Goal: Information Seeking & Learning: Learn about a topic

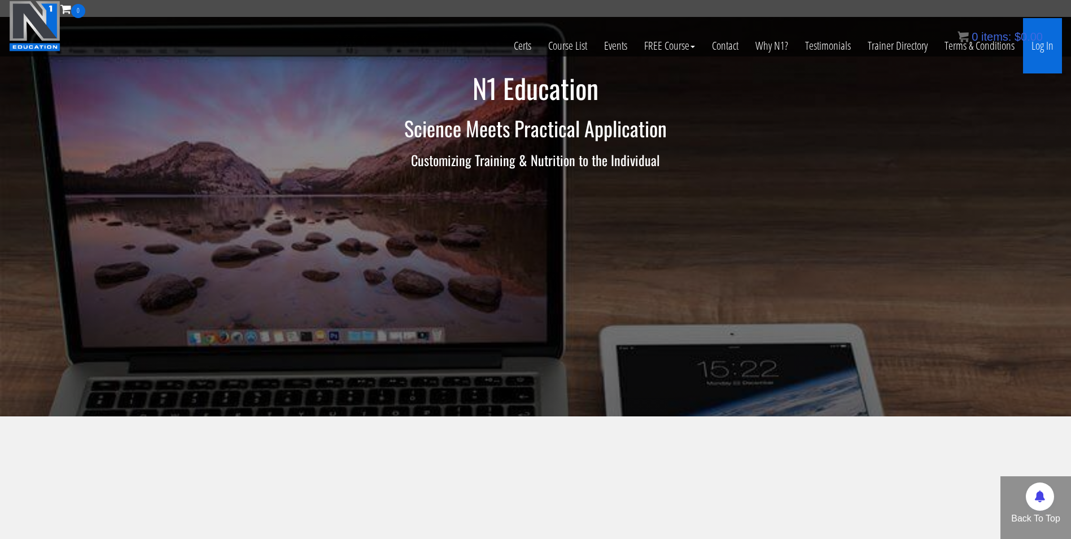
click at [1046, 43] on link "Log In" at bounding box center [1042, 45] width 39 height 55
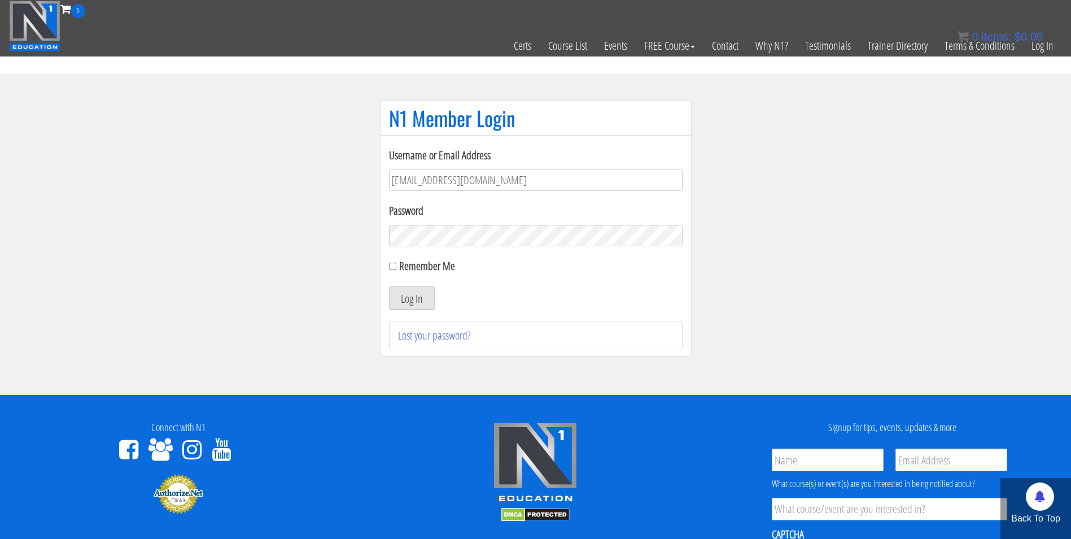
type input "darrennuzzo@gmai.com"
click at [389, 286] on button "Log In" at bounding box center [412, 298] width 46 height 24
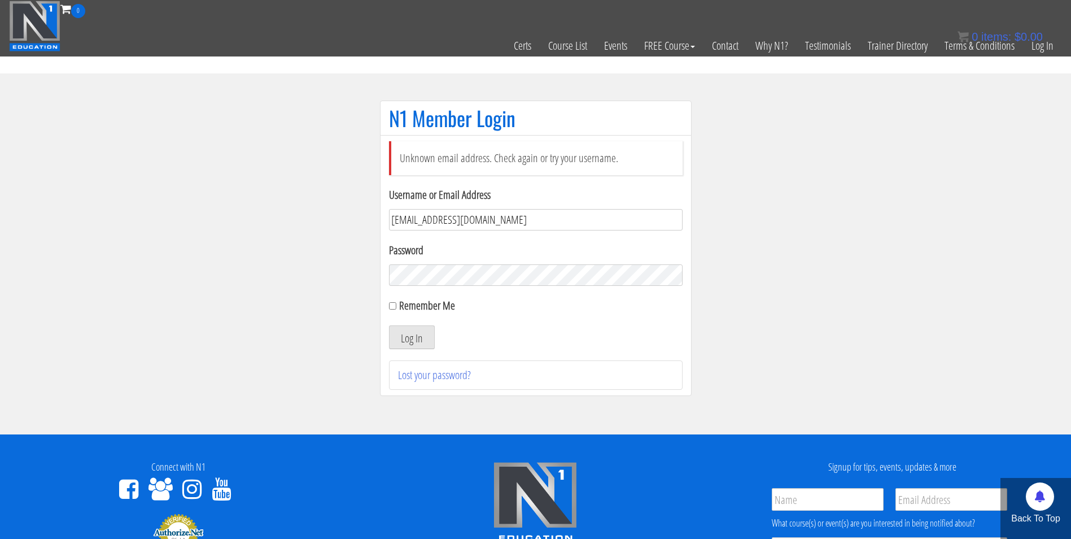
click at [456, 218] on input "darrennuzzo@gmai.com" at bounding box center [536, 219] width 294 height 21
click at [463, 219] on input "darrennuzzo@gmai.com" at bounding box center [536, 219] width 294 height 21
type input "darrennuzzo@gmail.com"
click at [427, 335] on button "Log In" at bounding box center [412, 337] width 46 height 24
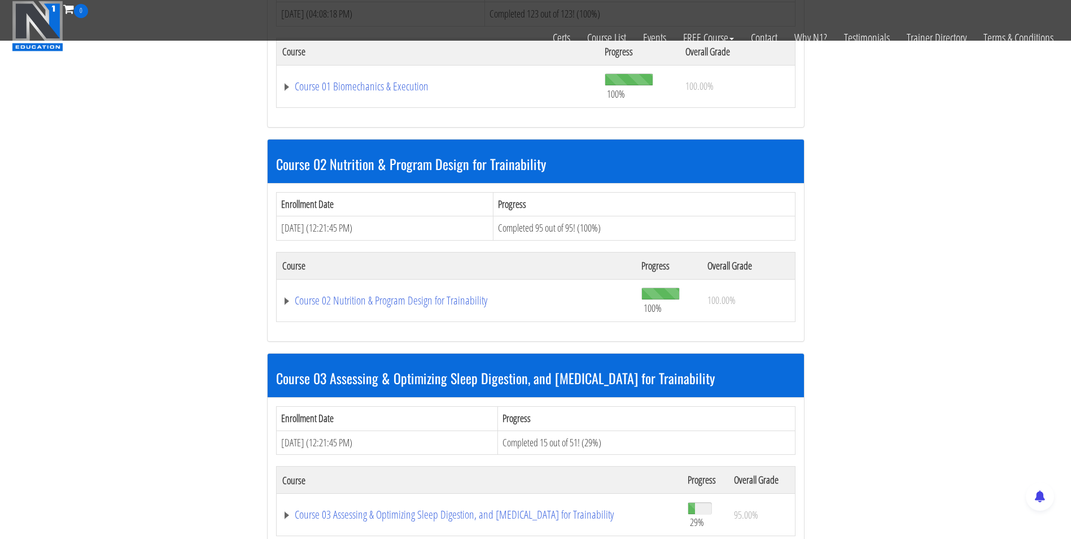
scroll to position [667, 0]
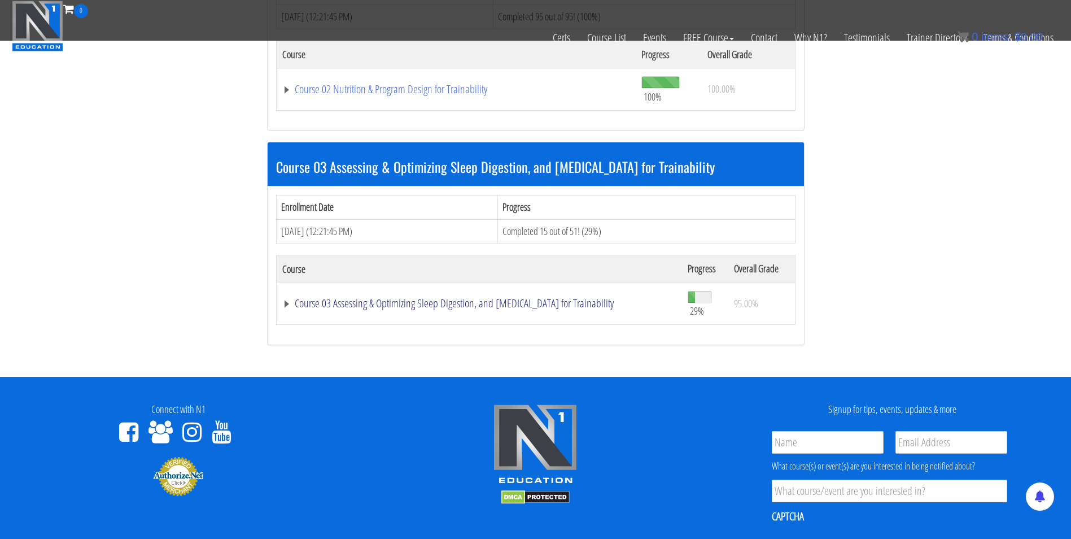
click at [335, 301] on link "Course 03 Assessing & Optimizing Sleep Digestion, and [MEDICAL_DATA] for Traina…" at bounding box center [479, 303] width 394 height 11
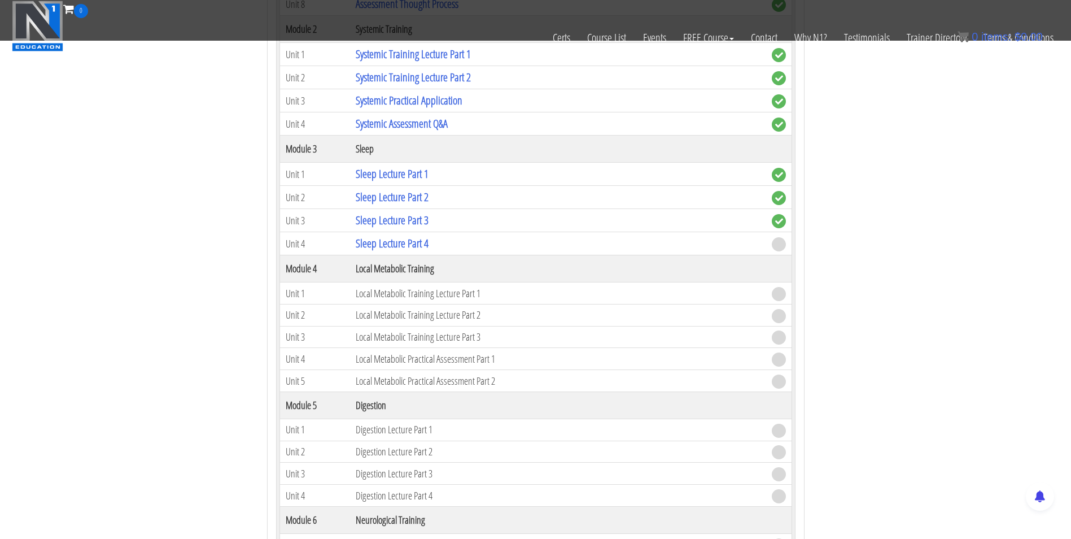
scroll to position [1192, 0]
click at [417, 247] on link "Sleep Lecture Part 4" at bounding box center [392, 242] width 73 height 15
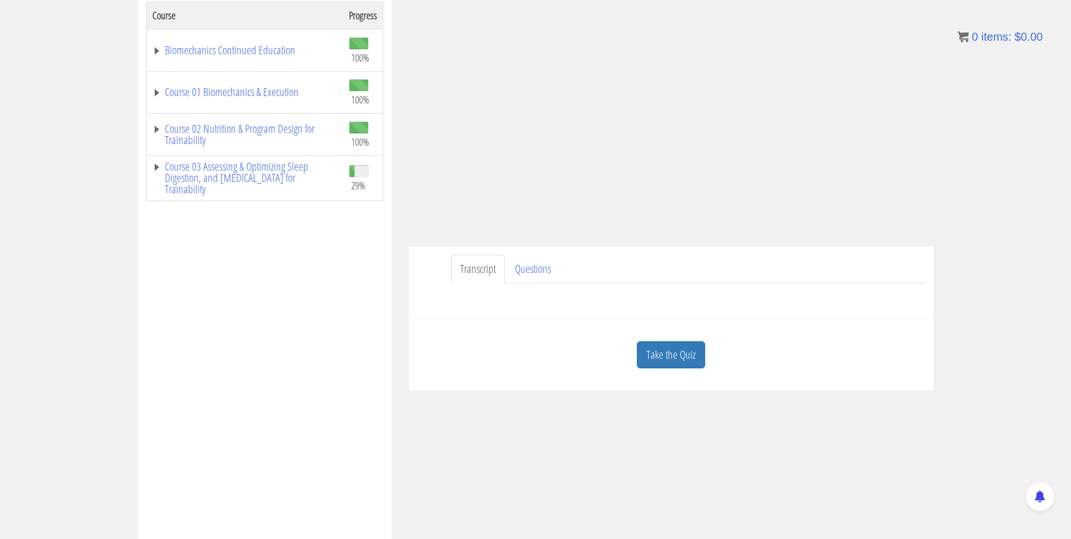
scroll to position [77, 0]
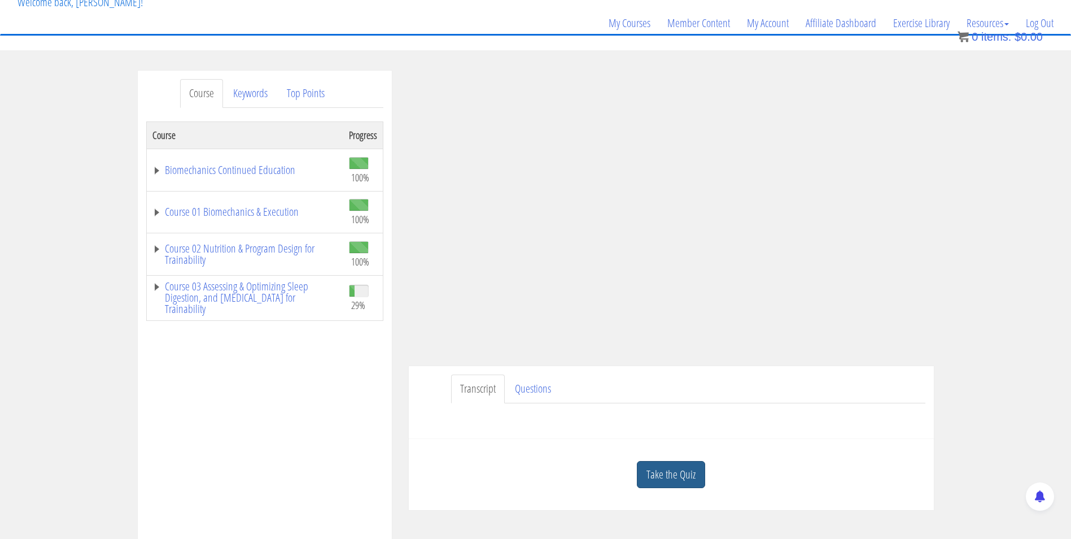
click at [661, 472] on link "Take the Quiz" at bounding box center [671, 475] width 68 height 28
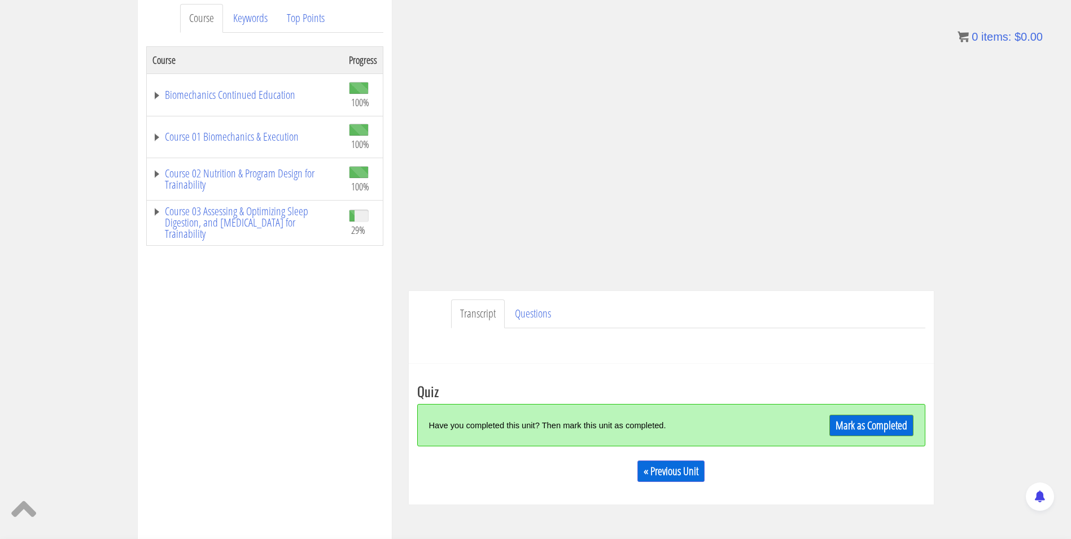
scroll to position [160, 0]
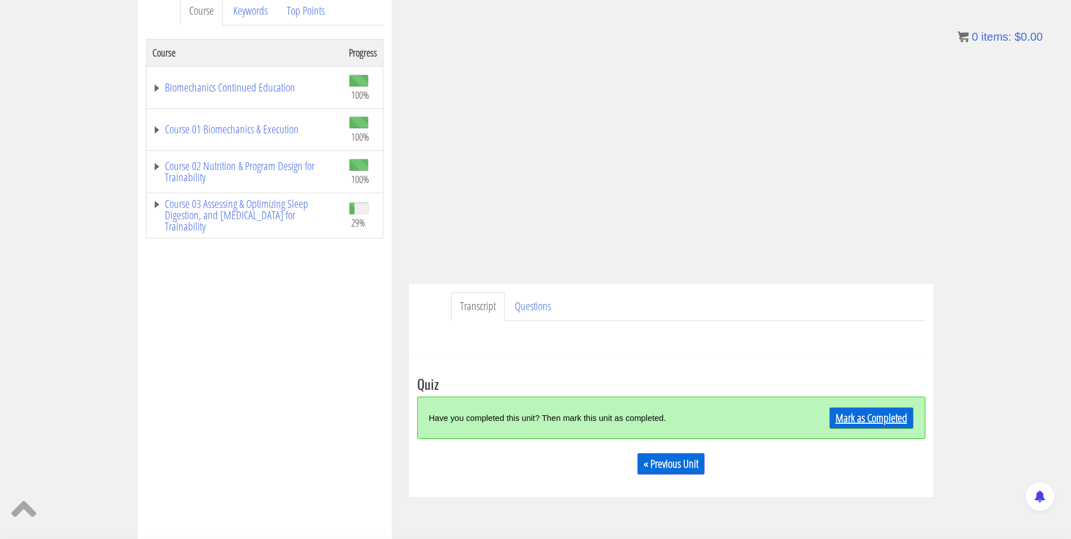
click at [879, 413] on link "Mark as Completed" at bounding box center [871, 417] width 84 height 21
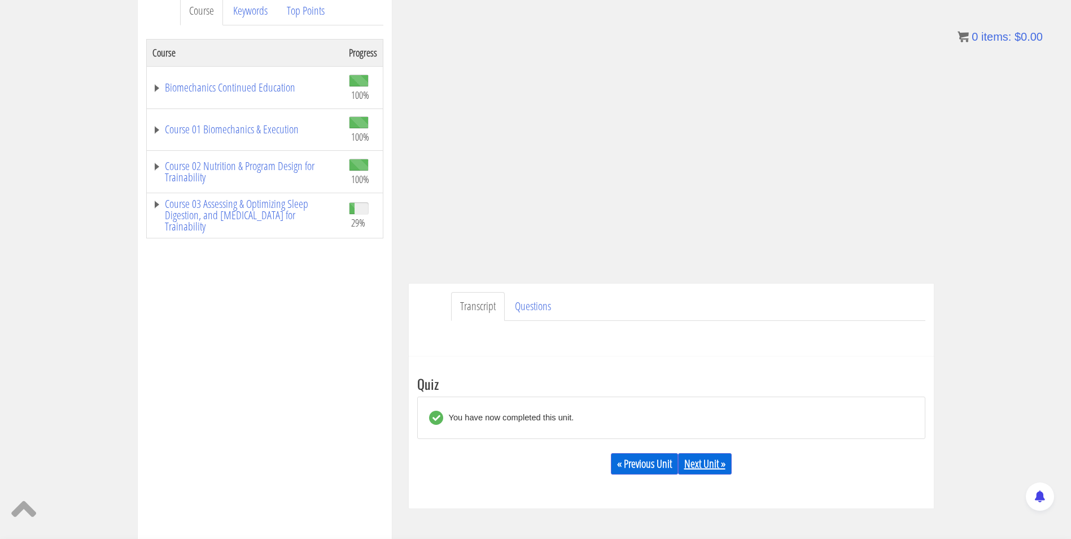
click at [707, 456] on link "Next Unit »" at bounding box center [705, 463] width 54 height 21
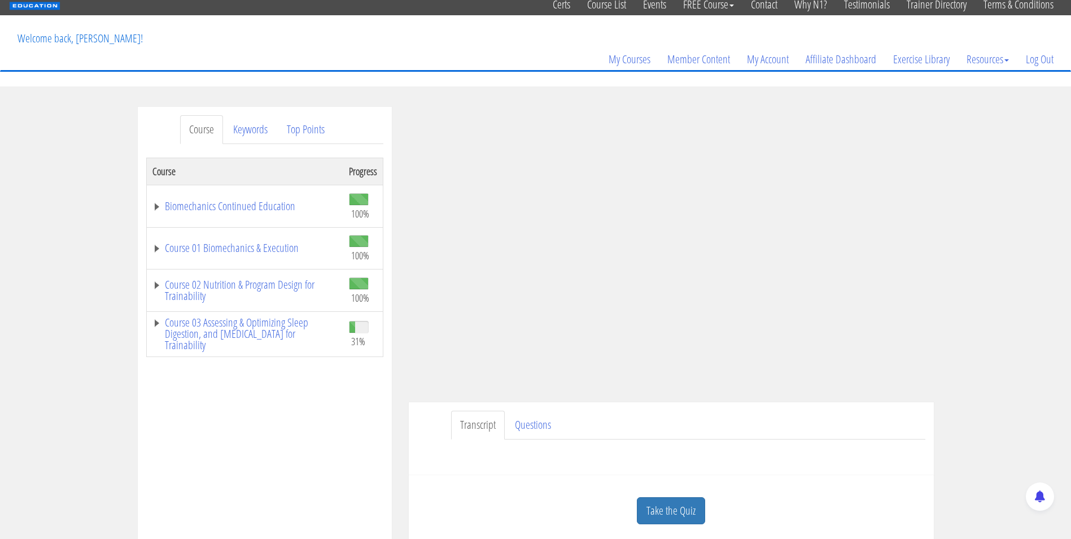
scroll to position [41, 0]
click at [296, 324] on link "Course 03 Assessing & Optimizing Sleep Digestion, and [MEDICAL_DATA] for Traina…" at bounding box center [244, 334] width 185 height 34
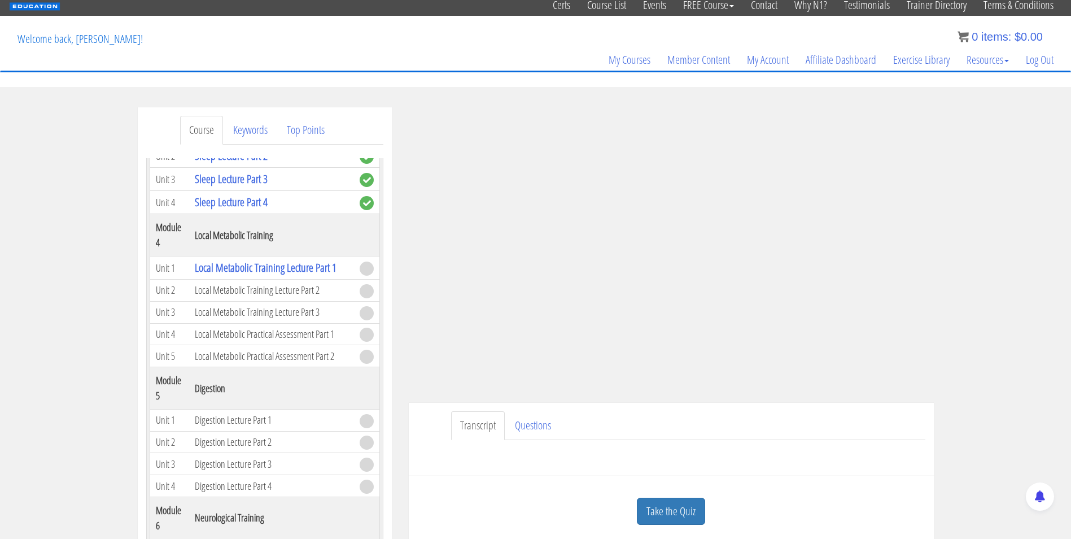
scroll to position [662, 0]
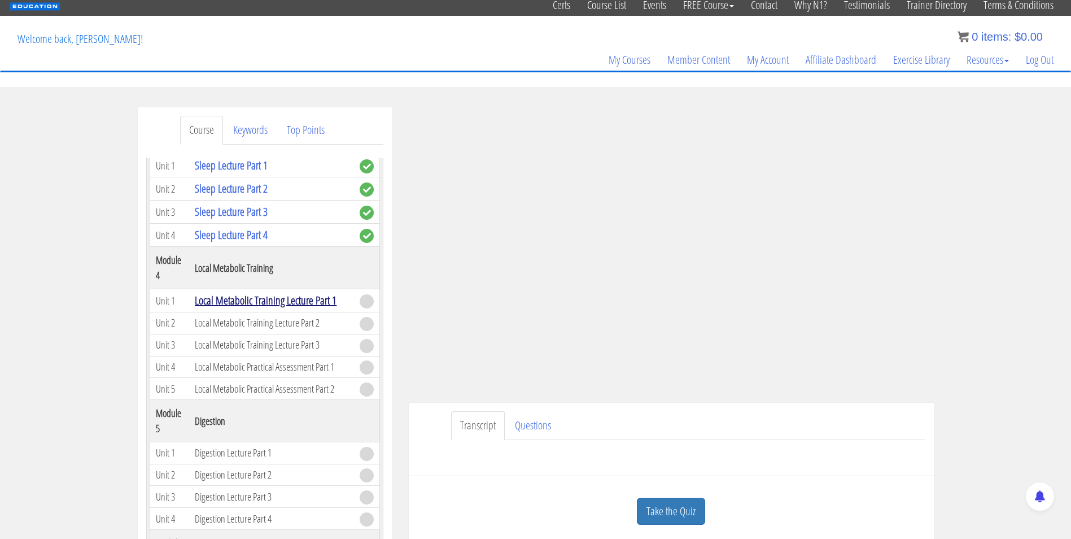
click at [243, 299] on link "Local Metabolic Training Lecture Part 1" at bounding box center [266, 299] width 142 height 15
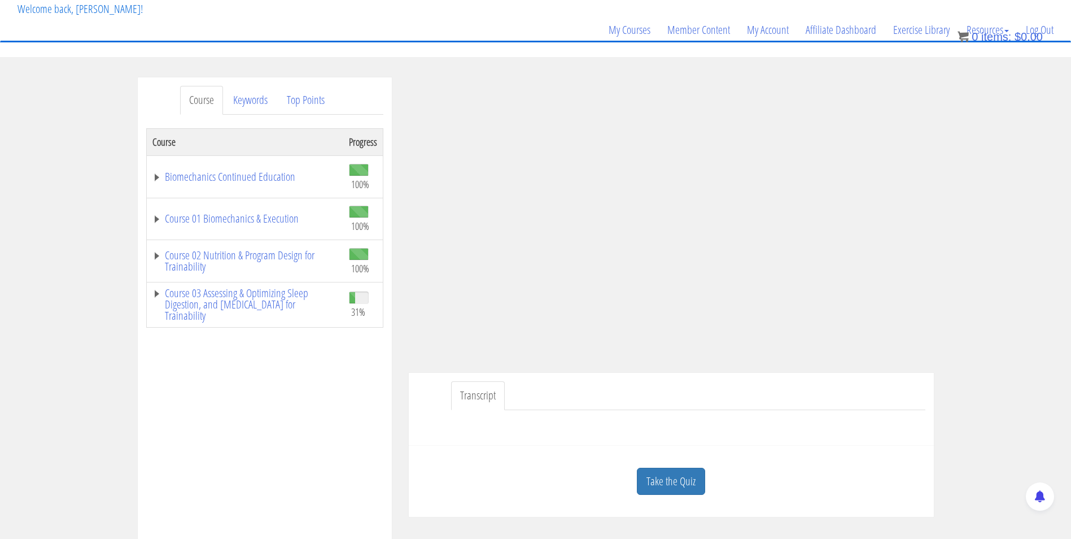
scroll to position [69, 0]
